Goal: Task Accomplishment & Management: Complete application form

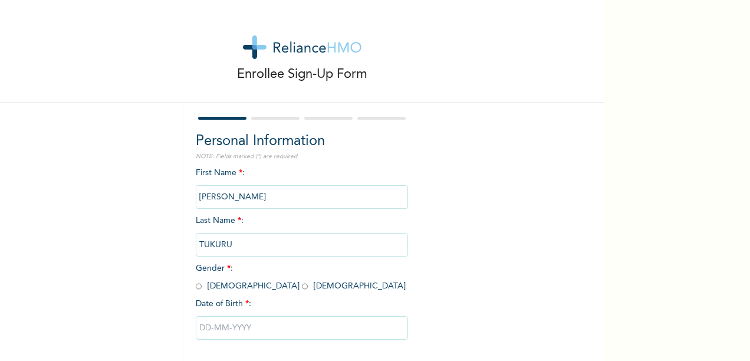
click at [310, 191] on input "[PERSON_NAME]" at bounding box center [302, 197] width 212 height 24
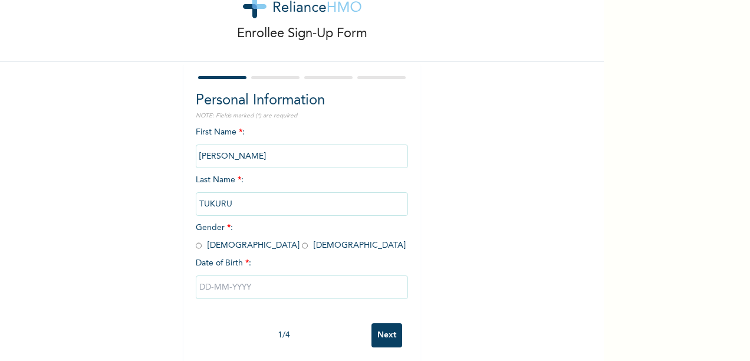
scroll to position [55, 0]
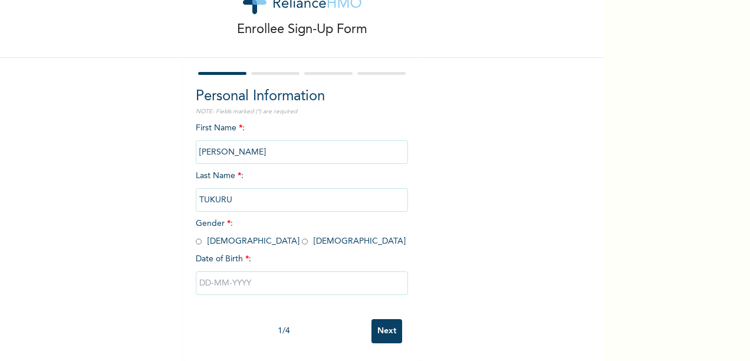
click at [302, 236] on input "radio" at bounding box center [305, 241] width 6 height 11
radio input "true"
click at [252, 271] on input "text" at bounding box center [302, 283] width 212 height 24
select select "8"
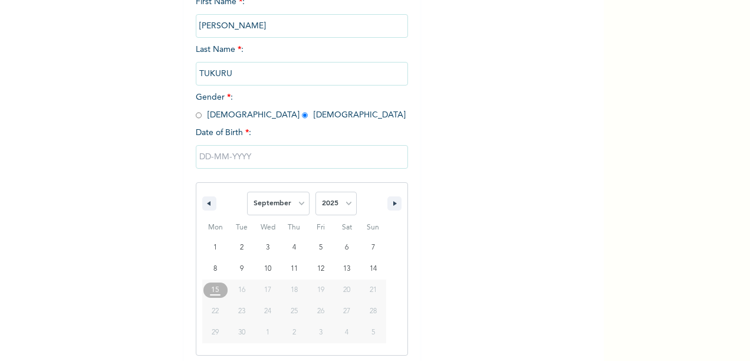
scroll to position [176, 0]
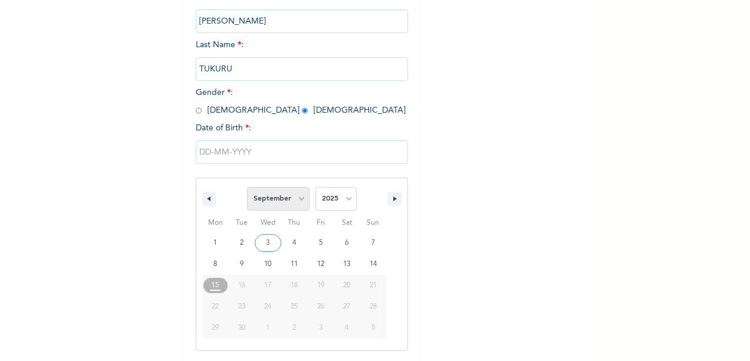
click at [281, 197] on select "January February March April May June July August September October November De…" at bounding box center [278, 199] width 63 height 24
click at [247, 188] on select "January February March April May June July August September October November De…" at bounding box center [278, 199] width 63 height 24
click at [280, 91] on div "Personal Information NOTE: Fields marked (*) are required First Name * : [PERSO…" at bounding box center [302, 159] width 212 height 408
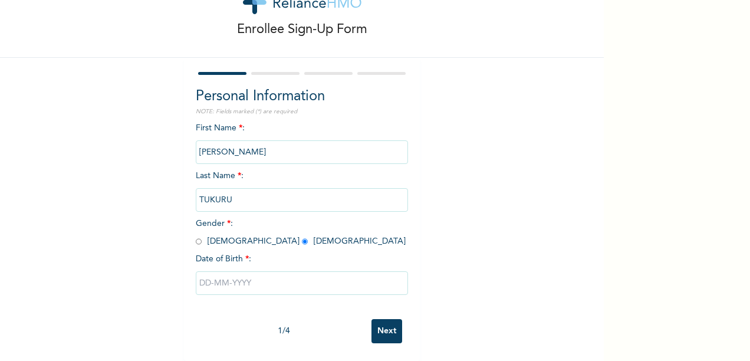
scroll to position [55, 0]
click at [256, 272] on input "text" at bounding box center [302, 283] width 212 height 24
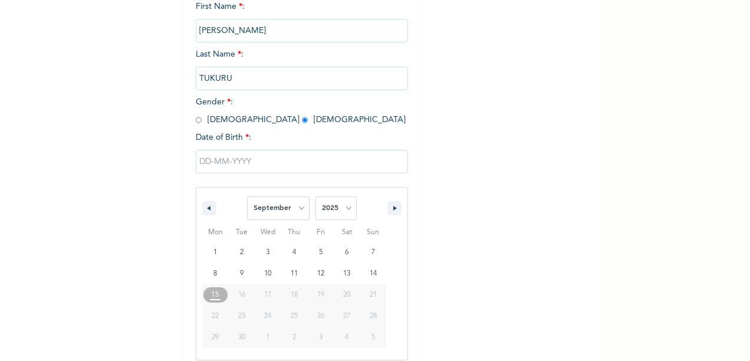
scroll to position [176, 0]
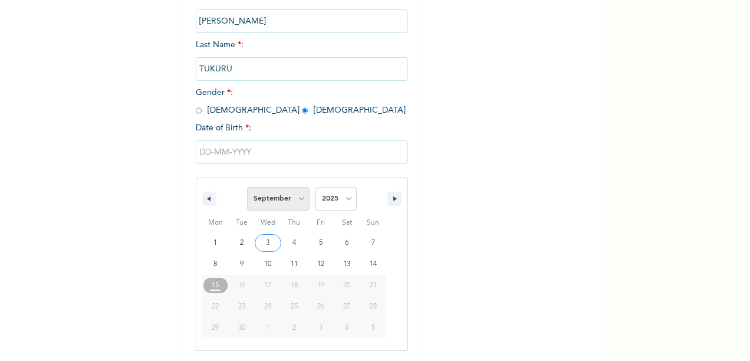
click at [285, 193] on select "January February March April May June July August September October November De…" at bounding box center [278, 199] width 63 height 24
select select "5"
click at [247, 188] on select "January February March April May June July August September October November De…" at bounding box center [278, 199] width 63 height 24
click at [333, 203] on select "2025 2024 2023 2022 2021 2020 2019 2018 2017 2016 2015 2014 2013 2012 2011 2010…" at bounding box center [336, 199] width 41 height 24
click at [316, 188] on select "2025 2024 2023 2022 2021 2020 2019 2018 2017 2016 2015 2014 2013 2012 2011 2010…" at bounding box center [336, 199] width 41 height 24
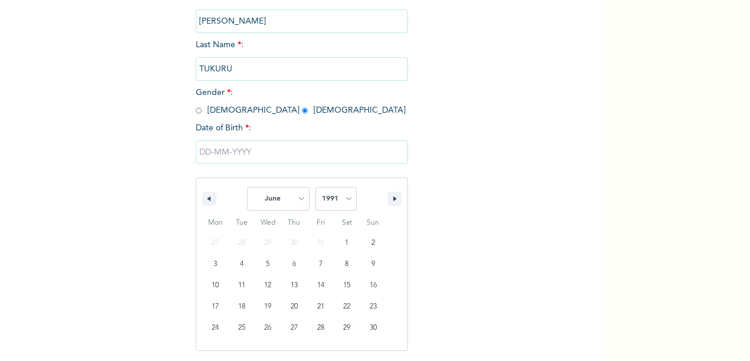
drag, startPoint x: 310, startPoint y: 34, endPoint x: 331, endPoint y: 150, distance: 117.5
click at [331, 150] on input "text" at bounding box center [302, 152] width 212 height 24
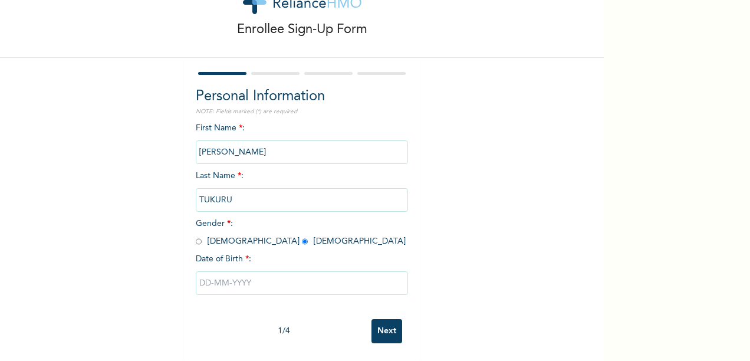
click at [276, 271] on input "text" at bounding box center [302, 283] width 212 height 24
select select "8"
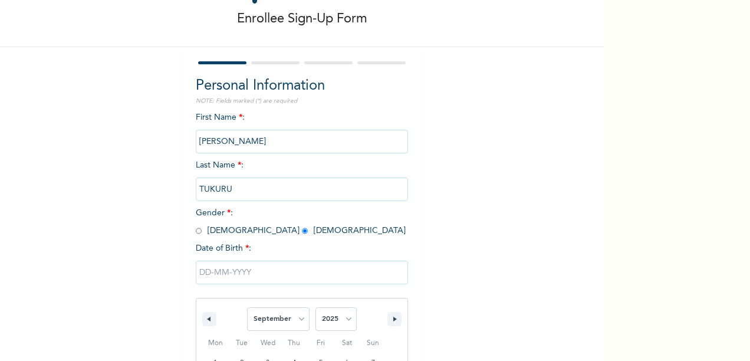
scroll to position [176, 0]
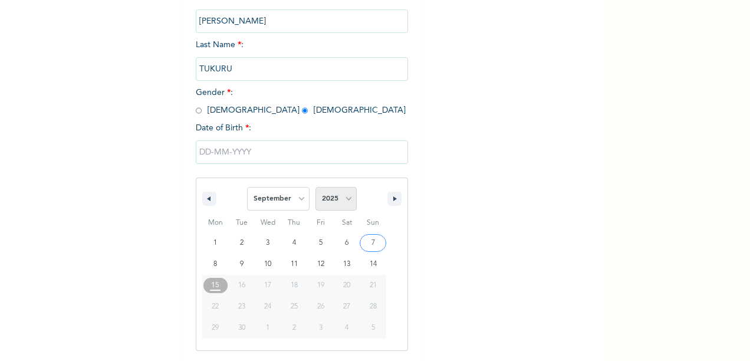
click at [335, 195] on select "2025 2024 2023 2022 2021 2020 2019 2018 2017 2016 2015 2014 2013 2012 2011 2010…" at bounding box center [336, 199] width 41 height 24
select select "1991"
click at [316, 188] on select "2025 2024 2023 2022 2021 2020 2019 2018 2017 2016 2015 2014 2013 2012 2011 2010…" at bounding box center [336, 199] width 41 height 24
click at [281, 195] on select "January February March April May June July August September October November De…" at bounding box center [278, 199] width 63 height 24
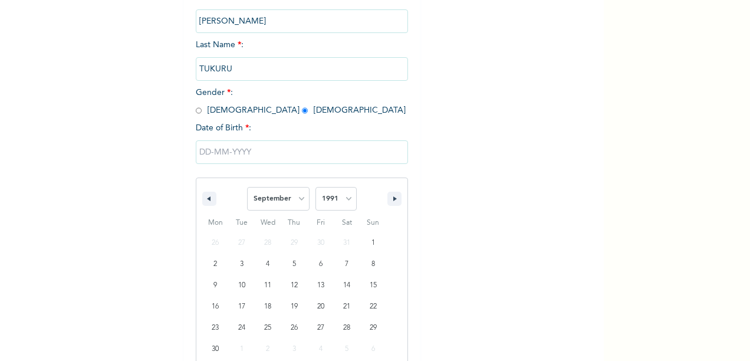
click at [290, 183] on div "January February March April May June July August September October November [D…" at bounding box center [301, 195] width 211 height 35
click at [299, 200] on select "January February March April May June July August September October November De…" at bounding box center [278, 199] width 63 height 24
select select "5"
click at [247, 188] on select "January February March April May June July August September October November De…" at bounding box center [278, 199] width 63 height 24
type input "[DATE]"
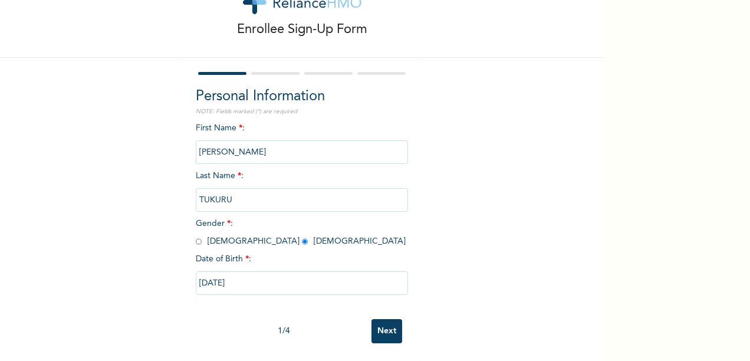
scroll to position [55, 0]
drag, startPoint x: 359, startPoint y: 311, endPoint x: 372, endPoint y: 320, distance: 14.9
click at [365, 317] on div "1 / 4 Next" at bounding box center [302, 331] width 212 height 36
click at [380, 326] on input "Next" at bounding box center [387, 331] width 31 height 24
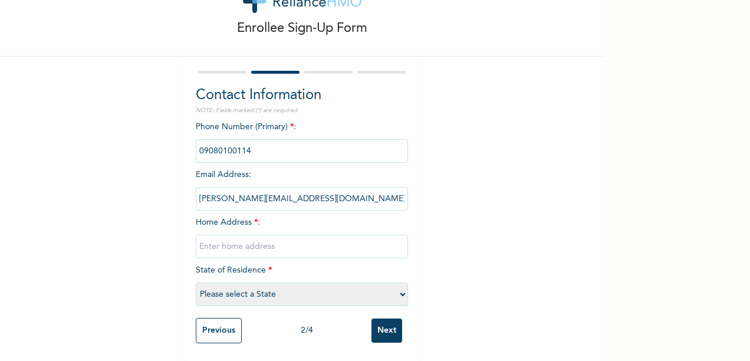
click at [287, 139] on input "phone" at bounding box center [302, 151] width 212 height 24
click at [272, 145] on input "phone" at bounding box center [302, 151] width 212 height 24
click at [271, 144] on input "phone" at bounding box center [302, 151] width 212 height 24
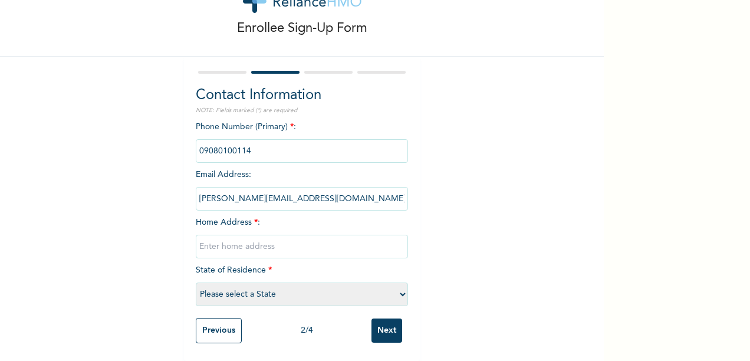
click at [344, 139] on input "phone" at bounding box center [302, 151] width 212 height 24
drag, startPoint x: 314, startPoint y: 166, endPoint x: 305, endPoint y: 160, distance: 10.1
click at [310, 163] on div "Phone Number (Primary) * : Email Address : [PERSON_NAME][EMAIL_ADDRESS][DOMAIN_…" at bounding box center [302, 216] width 212 height 191
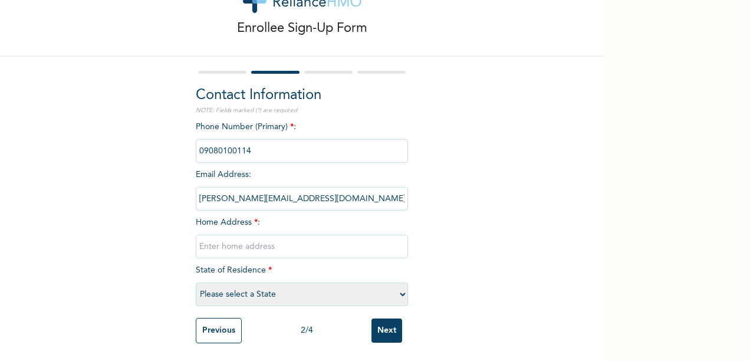
click at [300, 155] on div "Phone Number (Primary) * : Email Address : [PERSON_NAME][EMAIL_ADDRESS][DOMAIN_…" at bounding box center [302, 216] width 212 height 191
click at [289, 143] on input "phone" at bounding box center [302, 151] width 212 height 24
drag, startPoint x: 284, startPoint y: 199, endPoint x: 291, endPoint y: 195, distance: 8.5
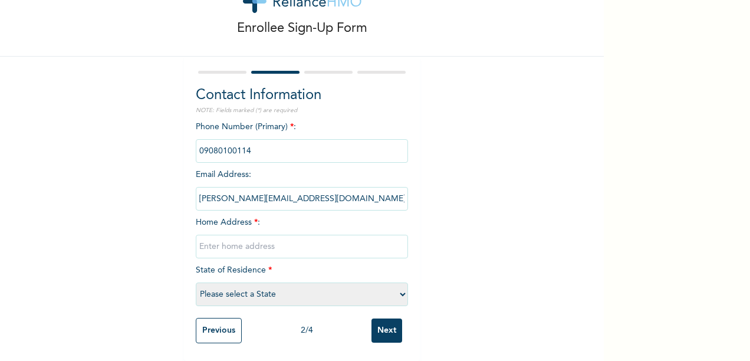
click at [288, 196] on input "[PERSON_NAME][EMAIL_ADDRESS][DOMAIN_NAME]" at bounding box center [302, 199] width 212 height 24
click at [305, 187] on input "[PERSON_NAME][EMAIL_ADDRESS][DOMAIN_NAME]" at bounding box center [302, 199] width 212 height 24
click at [299, 196] on input "[PERSON_NAME][EMAIL_ADDRESS][DOMAIN_NAME]" at bounding box center [302, 199] width 212 height 24
click at [295, 193] on input "[PERSON_NAME][EMAIL_ADDRESS][DOMAIN_NAME]" at bounding box center [302, 199] width 212 height 24
click at [290, 189] on input "[PERSON_NAME][EMAIL_ADDRESS][DOMAIN_NAME]" at bounding box center [302, 199] width 212 height 24
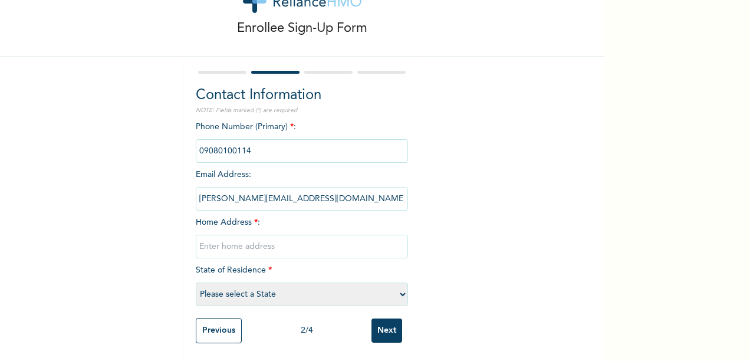
click at [290, 189] on input "[PERSON_NAME][EMAIL_ADDRESS][DOMAIN_NAME]" at bounding box center [302, 199] width 212 height 24
click at [298, 197] on input "[PERSON_NAME][EMAIL_ADDRESS][DOMAIN_NAME]" at bounding box center [302, 199] width 212 height 24
click at [284, 237] on input "text" at bounding box center [302, 247] width 212 height 24
type input "[STREET_ADDRESS]"
click at [273, 290] on select "Please select a State [PERSON_NAME] (FCT) [PERSON_NAME] Ibom [GEOGRAPHIC_DATA] …" at bounding box center [302, 294] width 212 height 24
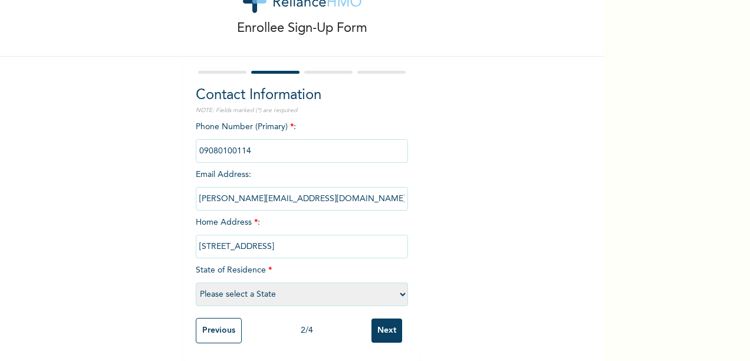
select select "25"
click at [196, 282] on select "Please select a State [PERSON_NAME] (FCT) [PERSON_NAME] Ibom [GEOGRAPHIC_DATA] …" at bounding box center [302, 294] width 212 height 24
click at [217, 235] on input "[STREET_ADDRESS]" at bounding box center [302, 247] width 212 height 24
click at [382, 320] on input "Next" at bounding box center [387, 330] width 31 height 24
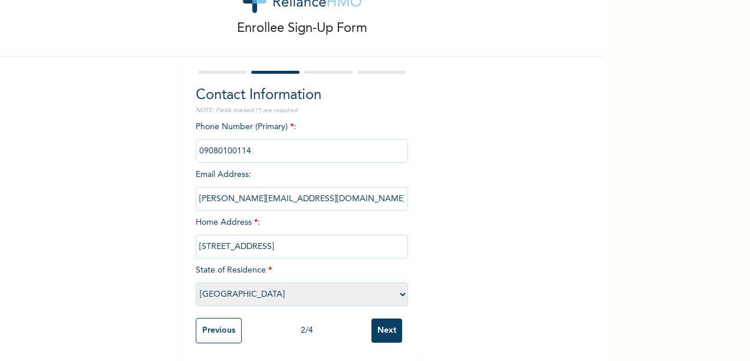
scroll to position [0, 0]
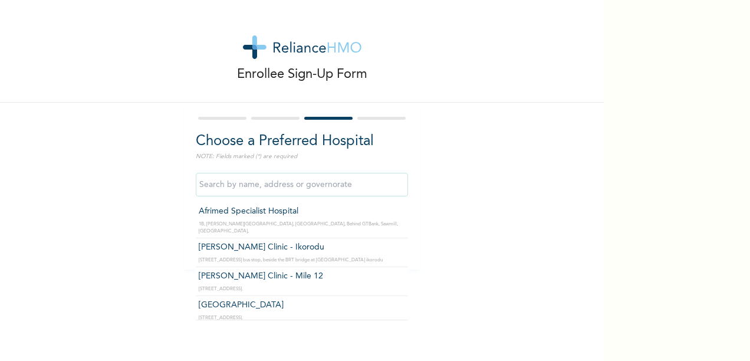
click at [370, 193] on input "text" at bounding box center [302, 185] width 212 height 24
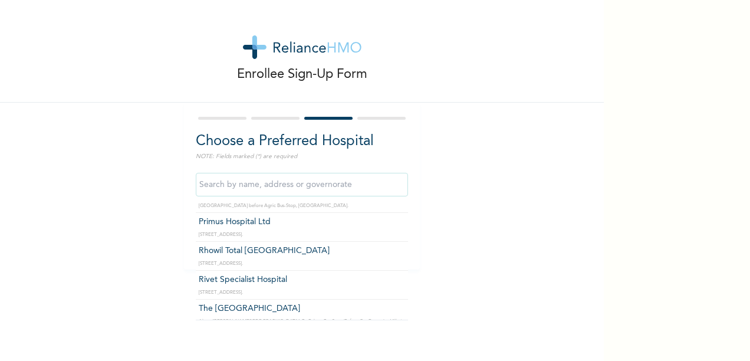
scroll to position [590, 0]
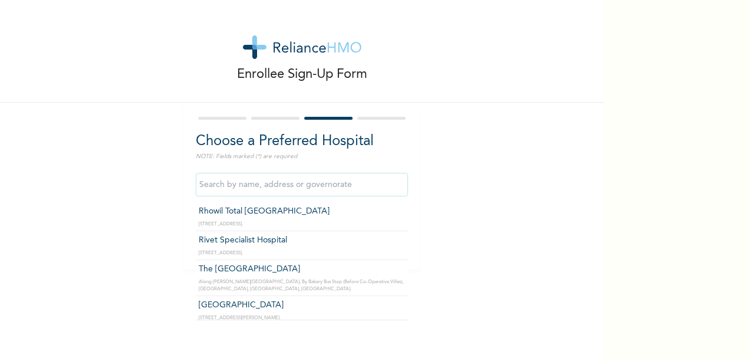
click at [315, 188] on input "text" at bounding box center [302, 185] width 212 height 24
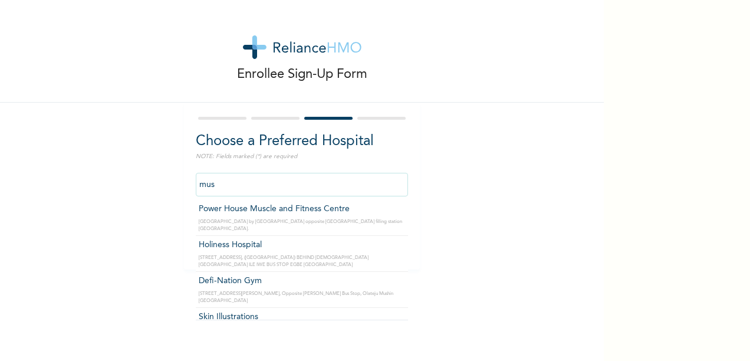
scroll to position [1, 0]
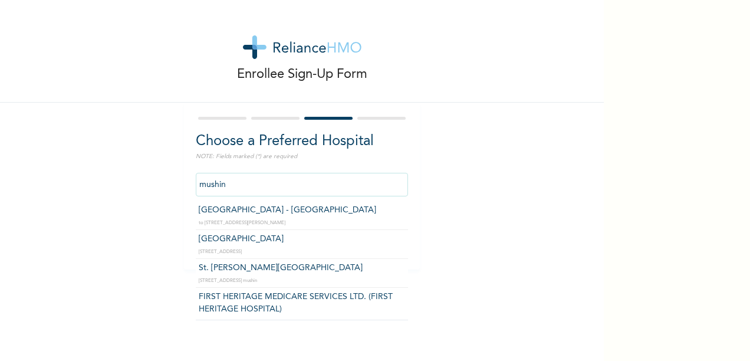
type input "FIRST HERITAGE MEDICARE SERVICES LTD. (FIRST HERITAGE HOSPITAL)"
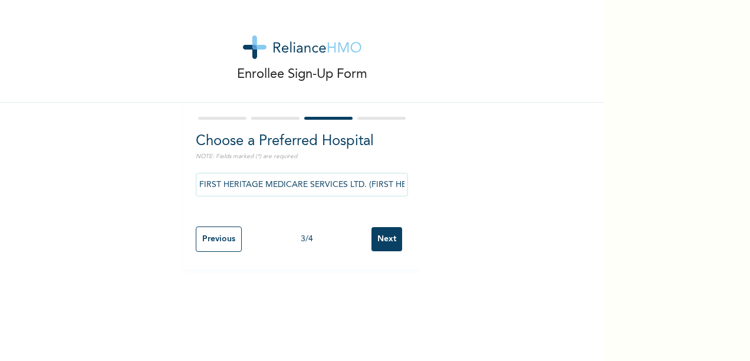
click at [374, 191] on input "FIRST HERITAGE MEDICARE SERVICES LTD. (FIRST HERITAGE HOSPITAL)" at bounding box center [302, 185] width 212 height 24
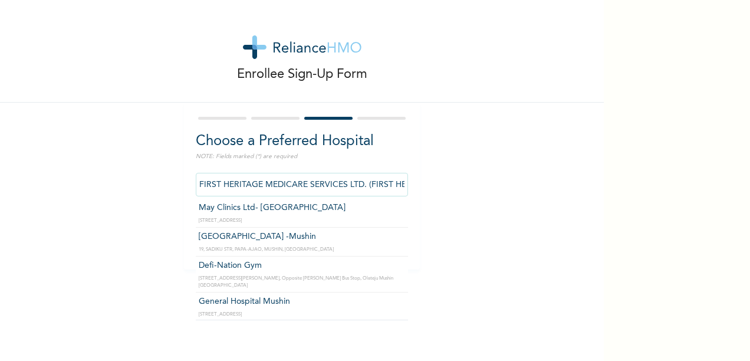
scroll to position [0, 0]
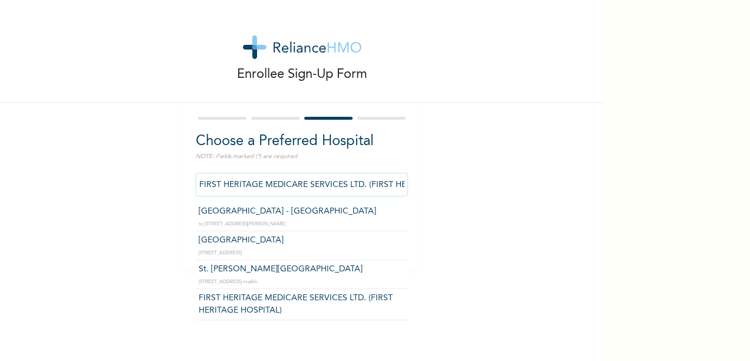
click at [425, 202] on div "Enrollee Sign-Up Form Choose a Preferred Hospital NOTE: Fields marked (*) are r…" at bounding box center [302, 135] width 604 height 270
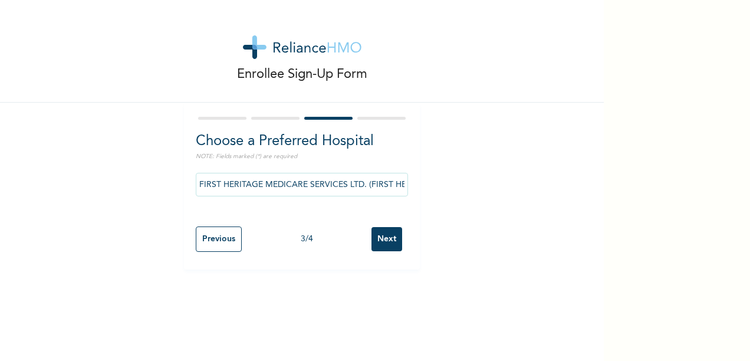
click at [75, 197] on div "Enrollee Sign-Up Form Choose a Preferred Hospital NOTE: Fields marked (*) are r…" at bounding box center [302, 135] width 604 height 270
click at [387, 242] on input "Next" at bounding box center [387, 239] width 31 height 24
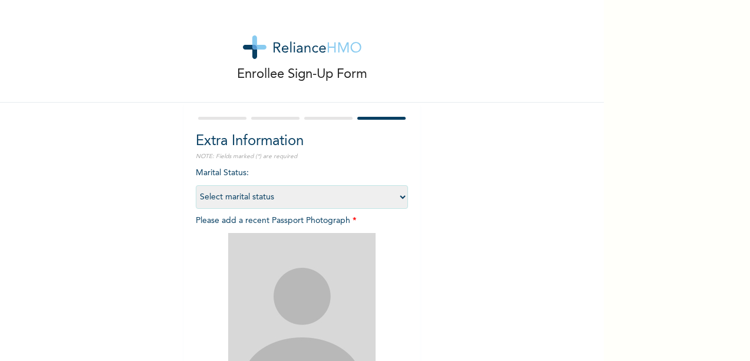
click at [399, 201] on select "Select marital status [DEMOGRAPHIC_DATA] Married [DEMOGRAPHIC_DATA] Widow/[DEMO…" at bounding box center [302, 197] width 212 height 24
select select "1"
click at [196, 185] on select "Select marital status [DEMOGRAPHIC_DATA] Married [DEMOGRAPHIC_DATA] Widow/[DEMO…" at bounding box center [302, 197] width 212 height 24
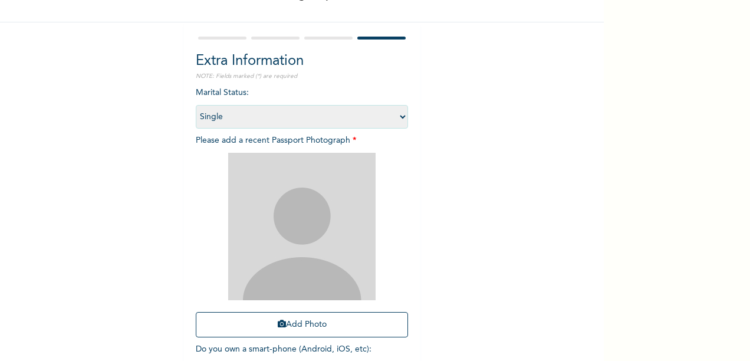
scroll to position [157, 0]
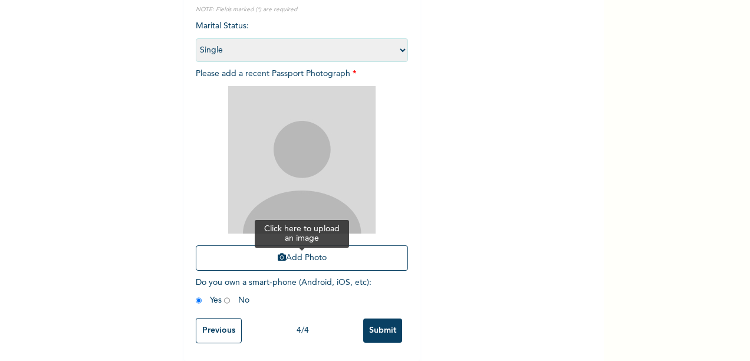
click at [301, 254] on button "Add Photo" at bounding box center [302, 257] width 212 height 25
click at [382, 323] on input "Submit" at bounding box center [382, 330] width 39 height 24
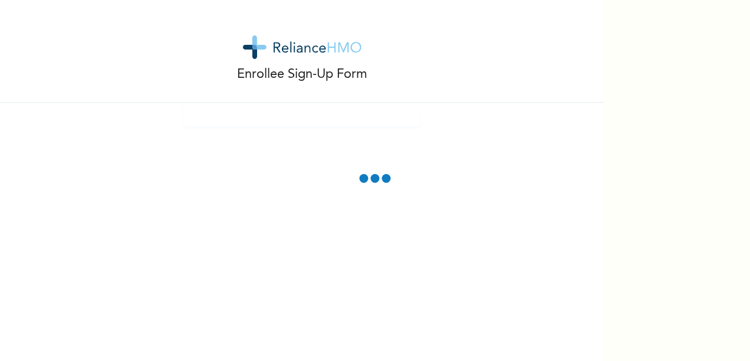
scroll to position [91, 0]
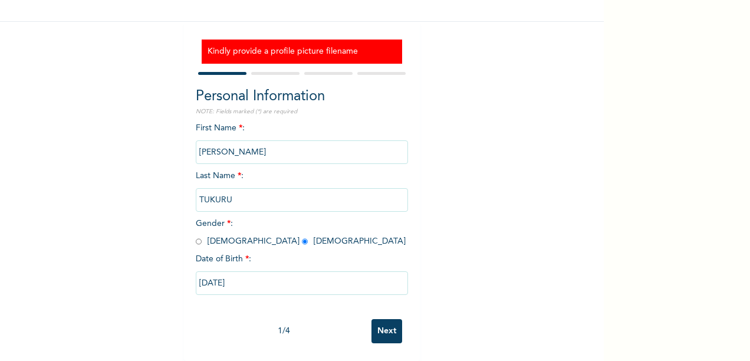
click at [289, 149] on input "[PERSON_NAME]" at bounding box center [302, 152] width 212 height 24
click at [377, 319] on input "Next" at bounding box center [387, 331] width 31 height 24
select select "25"
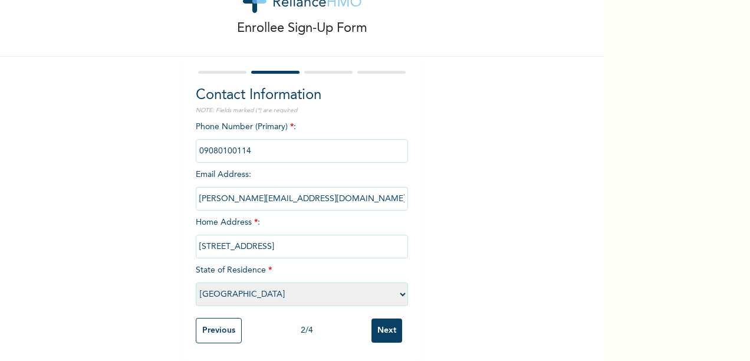
scroll to position [57, 0]
click at [387, 320] on input "Next" at bounding box center [387, 330] width 31 height 24
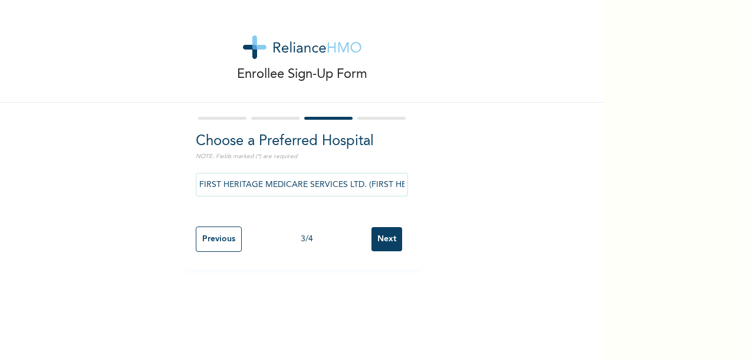
click at [390, 234] on input "Next" at bounding box center [387, 239] width 31 height 24
select select "1"
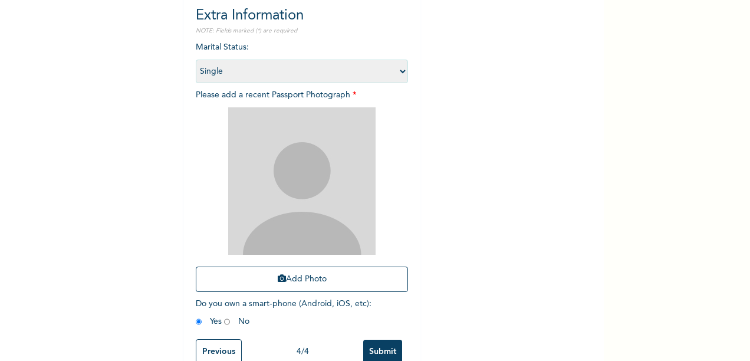
scroll to position [157, 0]
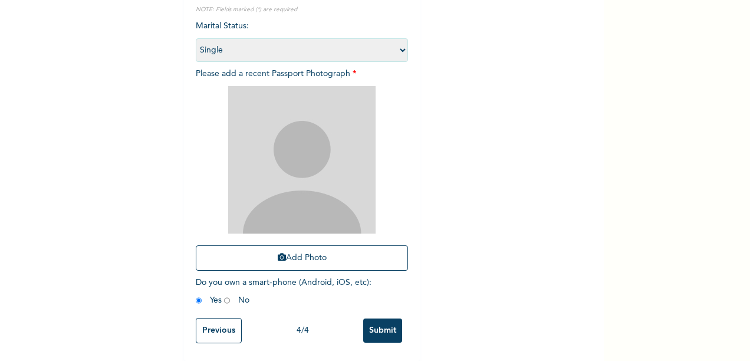
click at [293, 184] on img at bounding box center [301, 159] width 147 height 147
drag, startPoint x: 297, startPoint y: 255, endPoint x: 303, endPoint y: 252, distance: 6.9
click at [300, 254] on button "Add Photo" at bounding box center [302, 257] width 212 height 25
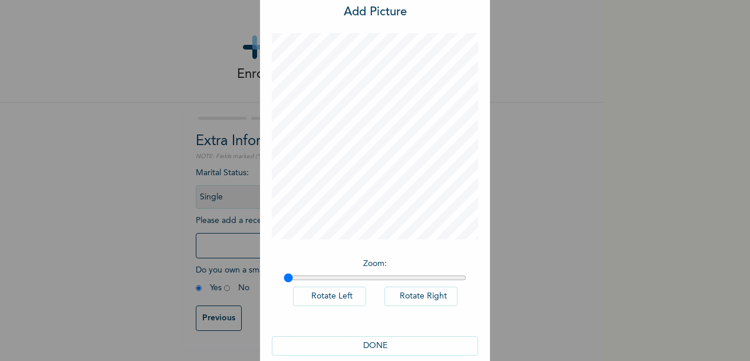
scroll to position [50, 0]
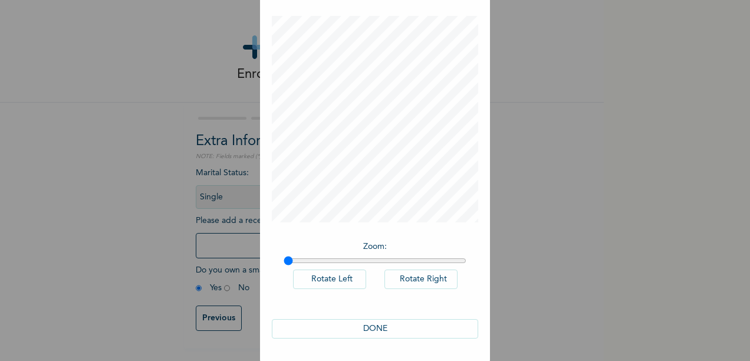
click at [397, 320] on button "DONE" at bounding box center [375, 328] width 206 height 19
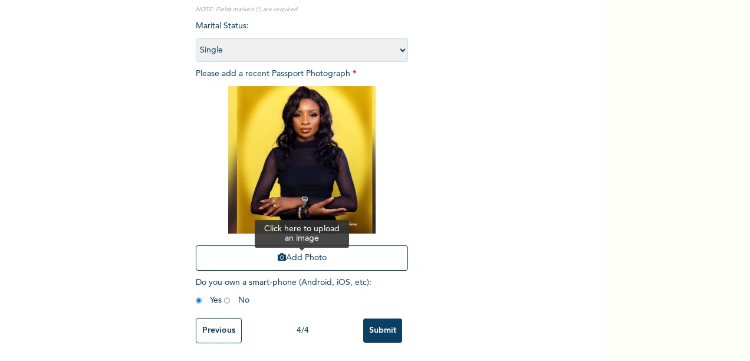
scroll to position [157, 0]
click at [336, 245] on button "Add Photo" at bounding box center [302, 257] width 212 height 25
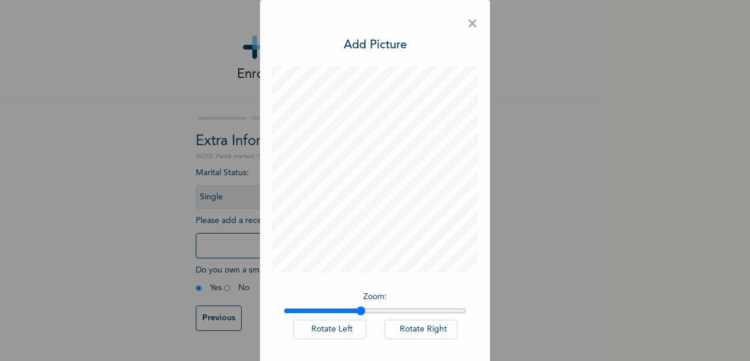
drag, startPoint x: 280, startPoint y: 311, endPoint x: 357, endPoint y: 318, distance: 76.9
click at [357, 316] on input "range" at bounding box center [375, 310] width 183 height 9
drag, startPoint x: 357, startPoint y: 310, endPoint x: 393, endPoint y: 313, distance: 35.5
type input "1.68"
click at [401, 316] on input "range" at bounding box center [375, 310] width 183 height 9
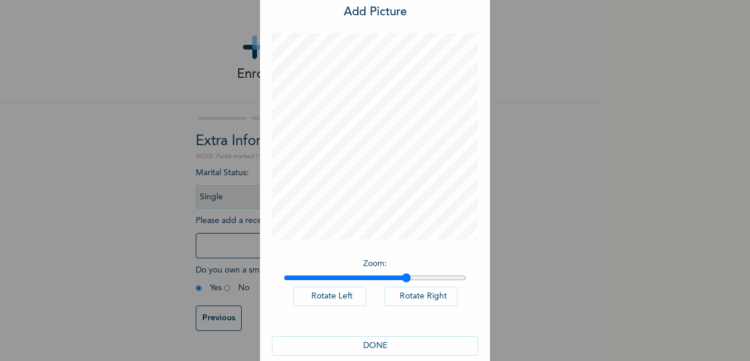
scroll to position [50, 0]
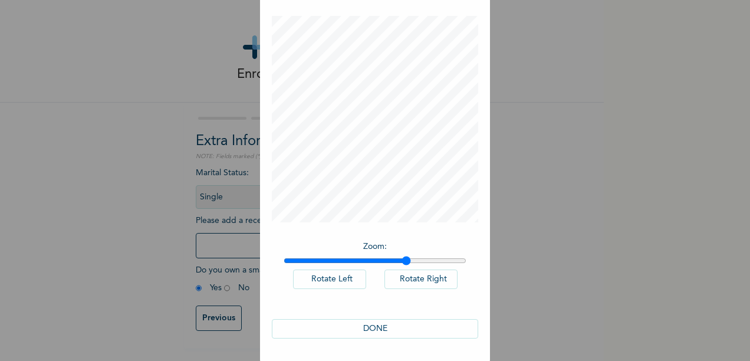
click at [362, 325] on button "DONE" at bounding box center [375, 328] width 206 height 19
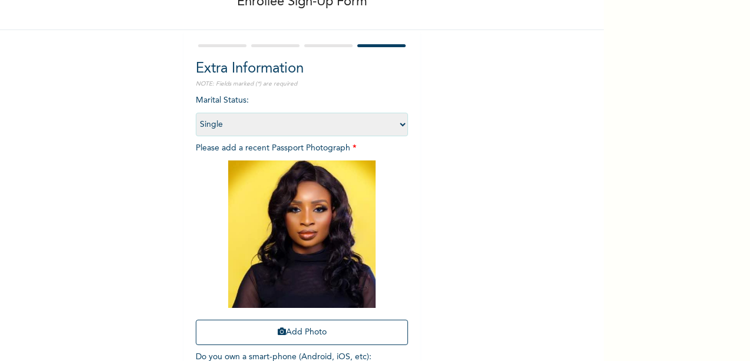
scroll to position [157, 0]
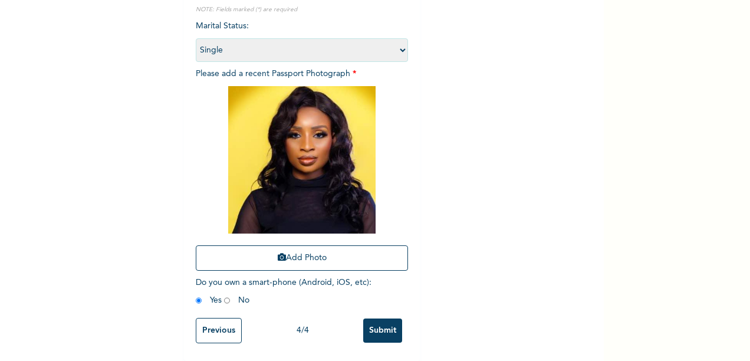
click at [209, 327] on input "Previous" at bounding box center [219, 330] width 46 height 25
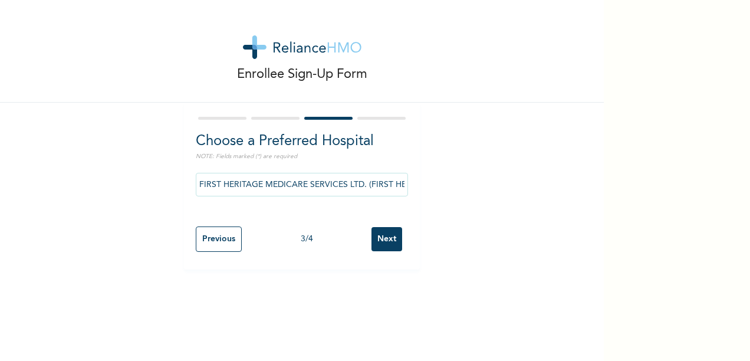
scroll to position [0, 0]
click at [222, 239] on input "Previous" at bounding box center [219, 238] width 46 height 25
select select "25"
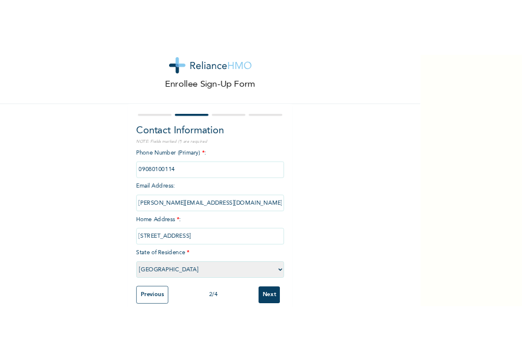
scroll to position [57, 0]
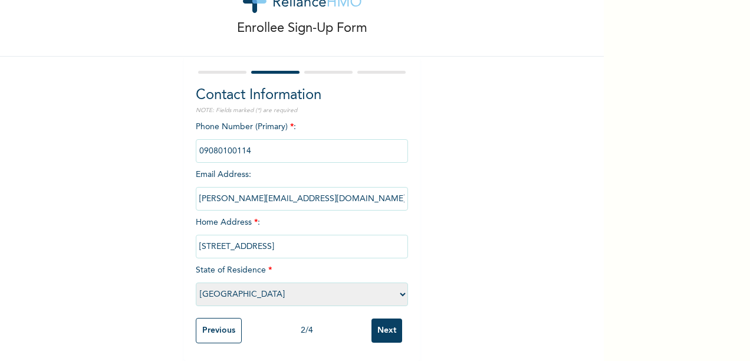
click at [277, 187] on input "[PERSON_NAME][EMAIL_ADDRESS][DOMAIN_NAME]" at bounding box center [302, 199] width 212 height 24
drag, startPoint x: 277, startPoint y: 186, endPoint x: 290, endPoint y: 194, distance: 14.6
click at [290, 194] on input "[PERSON_NAME][EMAIL_ADDRESS][DOMAIN_NAME]" at bounding box center [302, 199] width 212 height 24
click at [287, 192] on input "[PERSON_NAME][EMAIL_ADDRESS][DOMAIN_NAME]" at bounding box center [302, 199] width 212 height 24
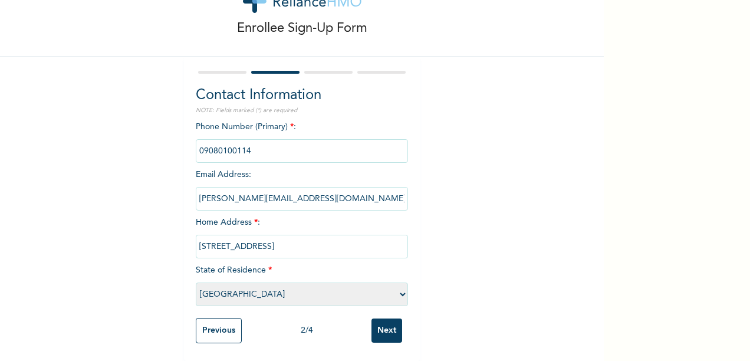
click at [287, 192] on input "[PERSON_NAME][EMAIL_ADDRESS][DOMAIN_NAME]" at bounding box center [302, 199] width 212 height 24
click at [287, 189] on input "[PERSON_NAME][EMAIL_ADDRESS][DOMAIN_NAME]" at bounding box center [302, 199] width 212 height 24
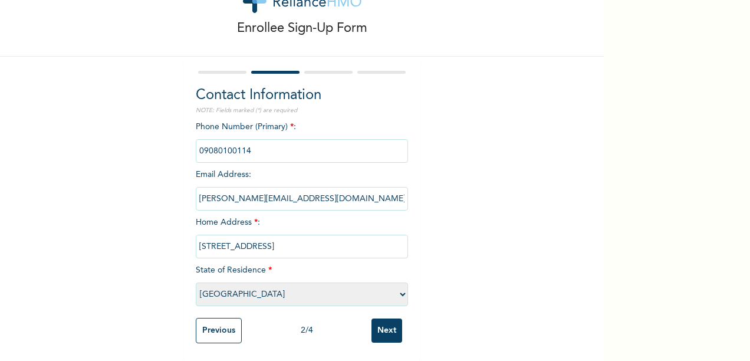
click at [287, 189] on input "[PERSON_NAME][EMAIL_ADDRESS][DOMAIN_NAME]" at bounding box center [302, 199] width 212 height 24
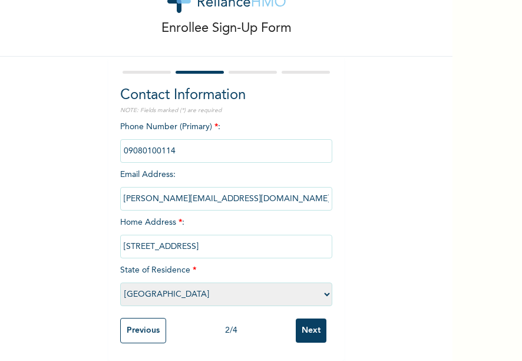
click at [296, 191] on input "[PERSON_NAME][EMAIL_ADDRESS][DOMAIN_NAME]" at bounding box center [226, 199] width 212 height 24
click at [192, 140] on input "phone" at bounding box center [226, 151] width 212 height 24
click at [189, 139] on input "phone" at bounding box center [226, 151] width 212 height 24
drag, startPoint x: 284, startPoint y: 327, endPoint x: 290, endPoint y: 321, distance: 7.9
click at [286, 327] on div "Previous 2 / 4 Next" at bounding box center [226, 330] width 212 height 37
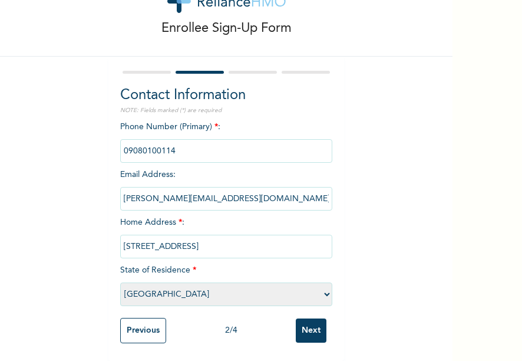
click at [313, 329] on input "Next" at bounding box center [311, 330] width 31 height 24
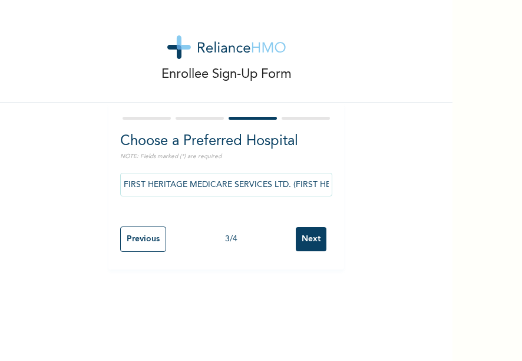
scroll to position [0, 0]
click at [308, 241] on input "Next" at bounding box center [311, 239] width 31 height 24
select select "1"
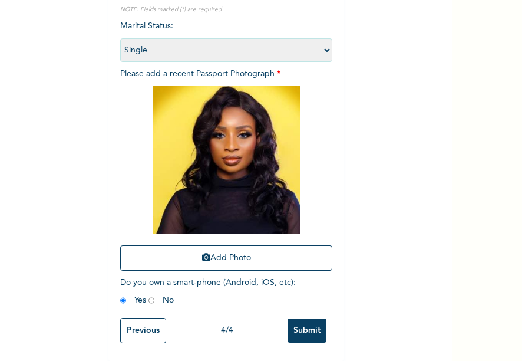
scroll to position [157, 0]
click at [302, 321] on input "Submit" at bounding box center [307, 330] width 39 height 24
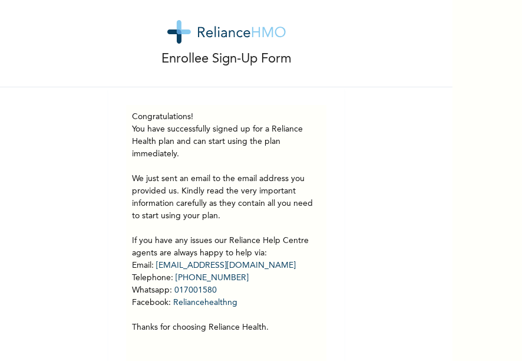
scroll to position [0, 0]
